Goal: Check status: Check status

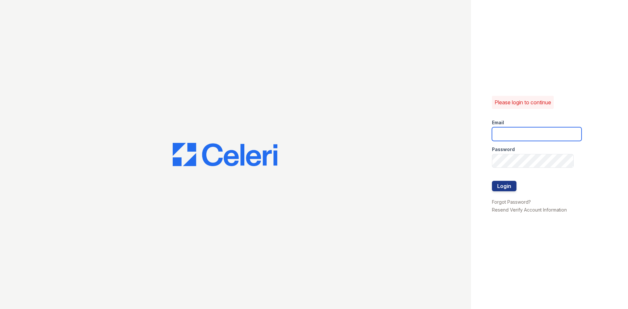
click at [549, 132] on input "email" at bounding box center [537, 134] width 90 height 14
type input "888atgrandhopepark@trinity-pm.com"
click at [492, 181] on button "Login" at bounding box center [504, 186] width 25 height 10
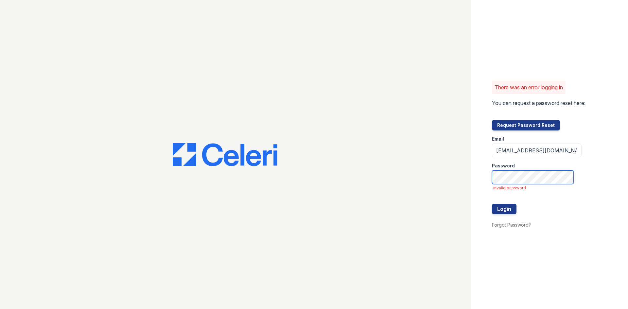
click at [492, 204] on button "Login" at bounding box center [504, 209] width 25 height 10
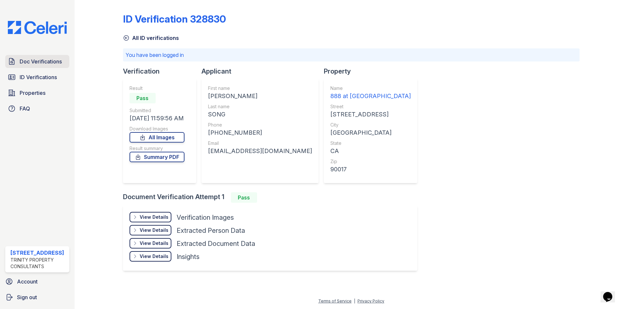
click at [36, 64] on span "Doc Verifications" at bounding box center [41, 62] width 42 height 8
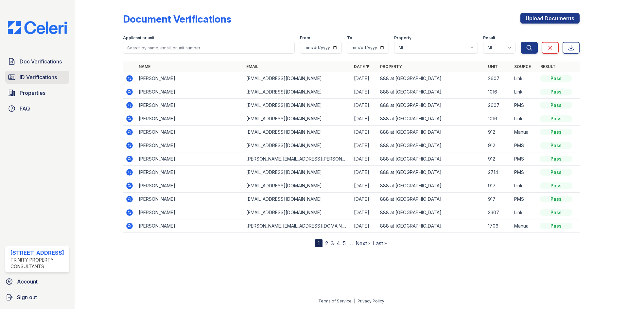
click at [21, 74] on span "ID Verifications" at bounding box center [38, 77] width 37 height 8
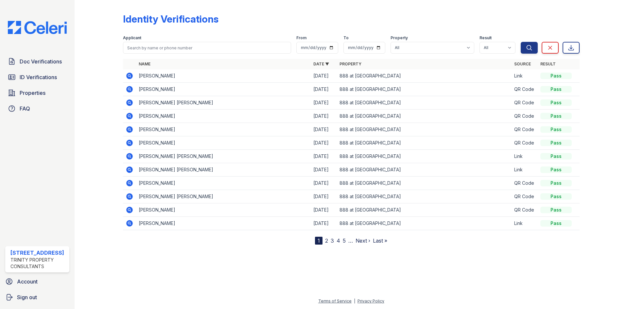
click at [128, 75] on icon at bounding box center [129, 76] width 7 height 7
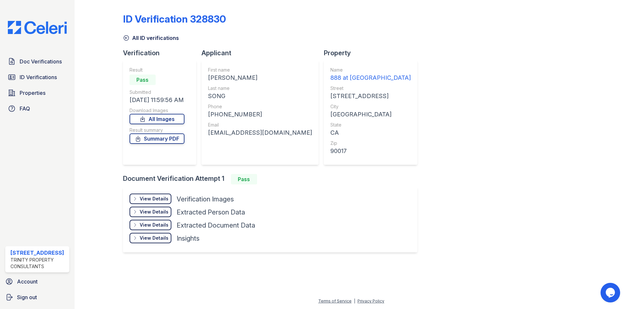
click at [161, 197] on div "View Details" at bounding box center [154, 199] width 29 height 7
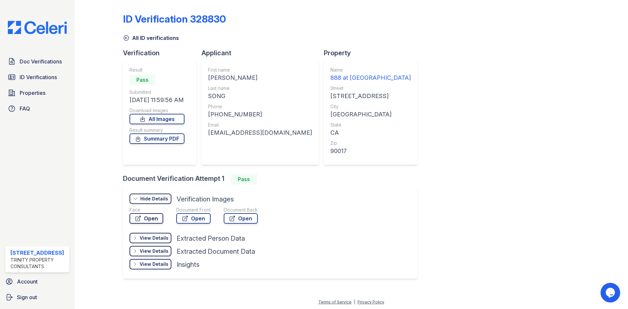
click at [151, 218] on link "Open" at bounding box center [147, 218] width 34 height 10
click at [201, 222] on link "Open" at bounding box center [193, 218] width 34 height 10
click at [193, 221] on link "Open" at bounding box center [193, 218] width 34 height 10
click at [41, 62] on span "Doc Verifications" at bounding box center [41, 62] width 42 height 8
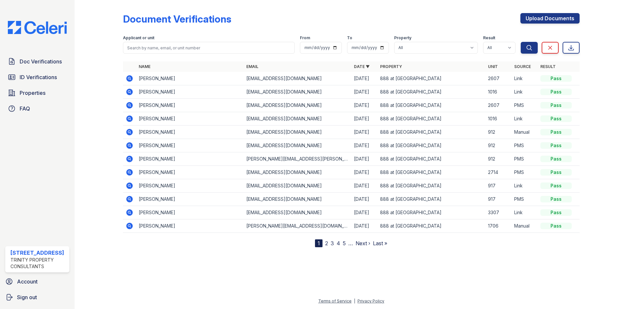
click at [129, 77] on icon at bounding box center [130, 79] width 8 height 8
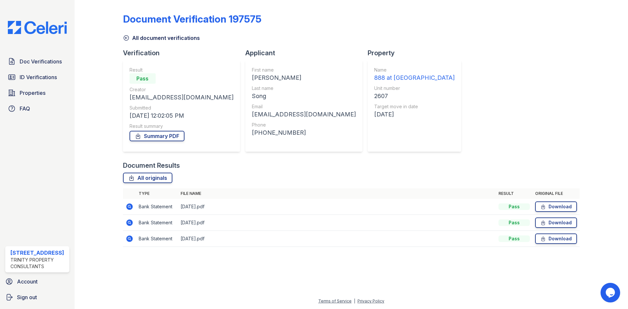
click at [127, 205] on icon at bounding box center [129, 206] width 7 height 7
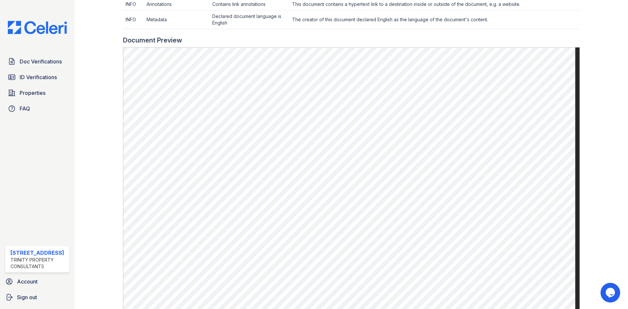
scroll to position [327, 0]
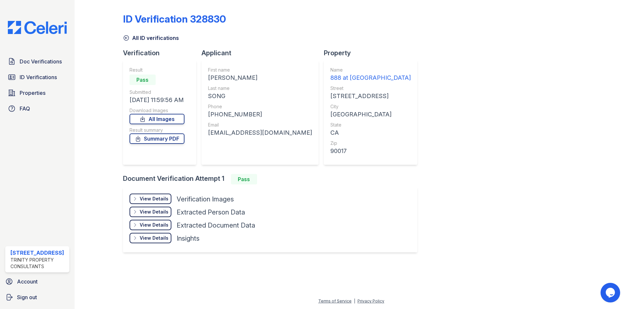
click at [158, 202] on div "View Details" at bounding box center [154, 199] width 29 height 7
